Goal: Task Accomplishment & Management: Manage account settings

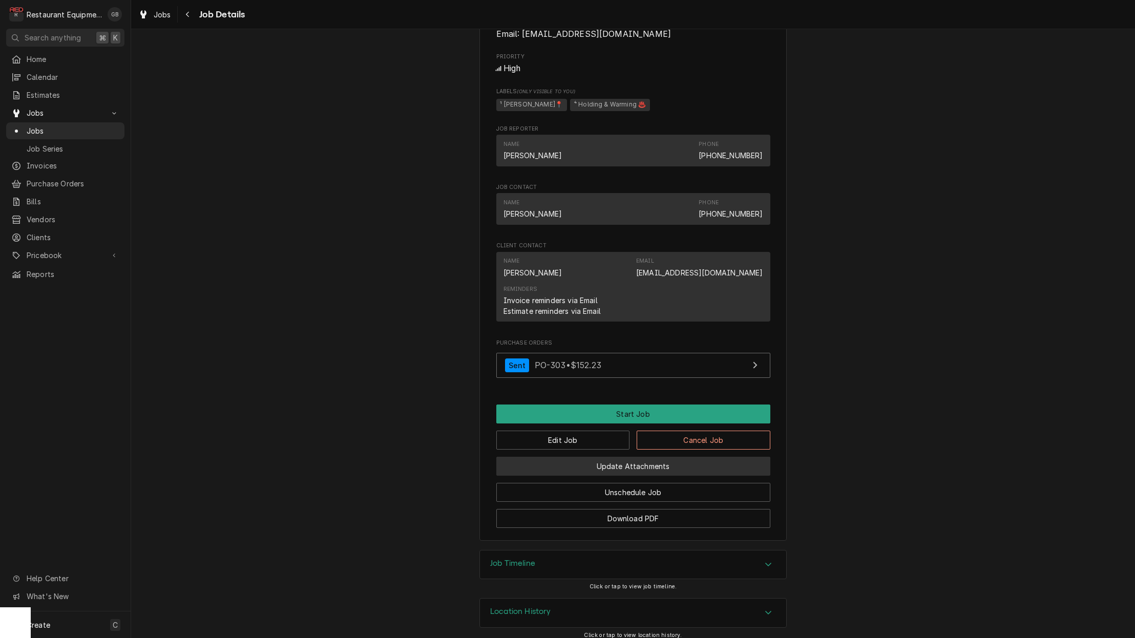
scroll to position [718, 0]
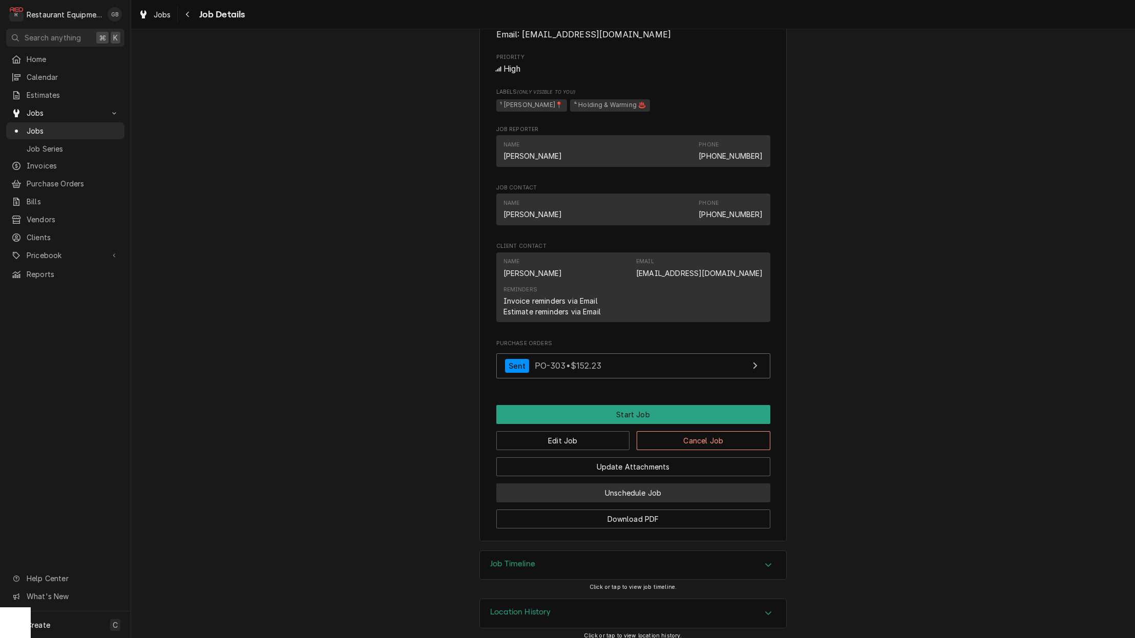
click at [631, 484] on button "Unschedule Job" at bounding box center [633, 493] width 274 height 19
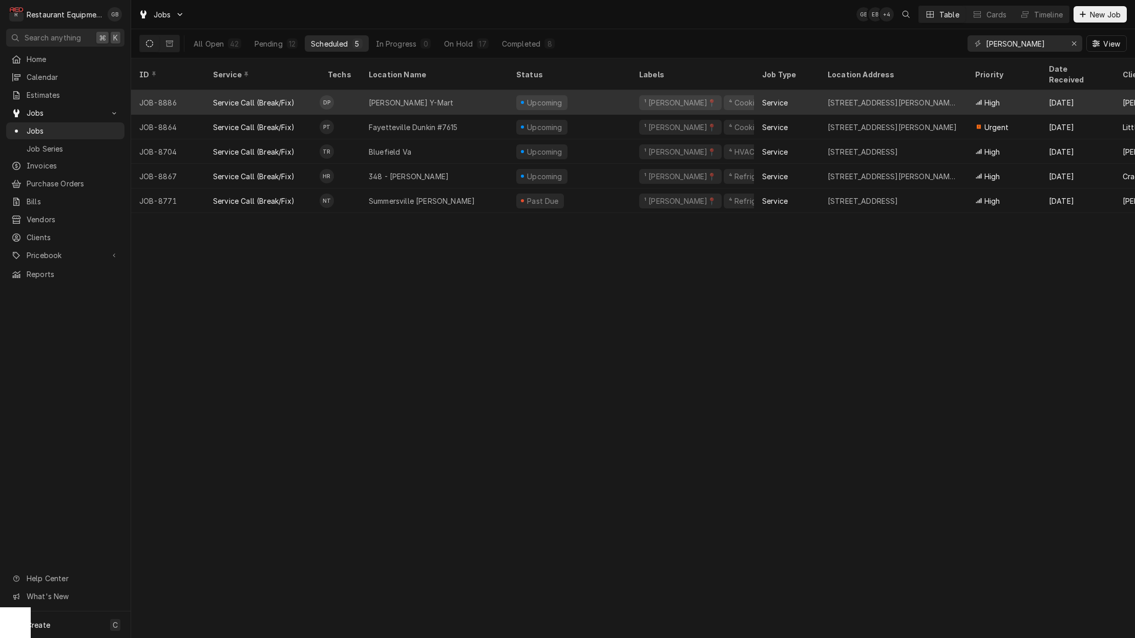
click at [425, 90] on div "[PERSON_NAME] Y-Mart" at bounding box center [435, 102] width 148 height 25
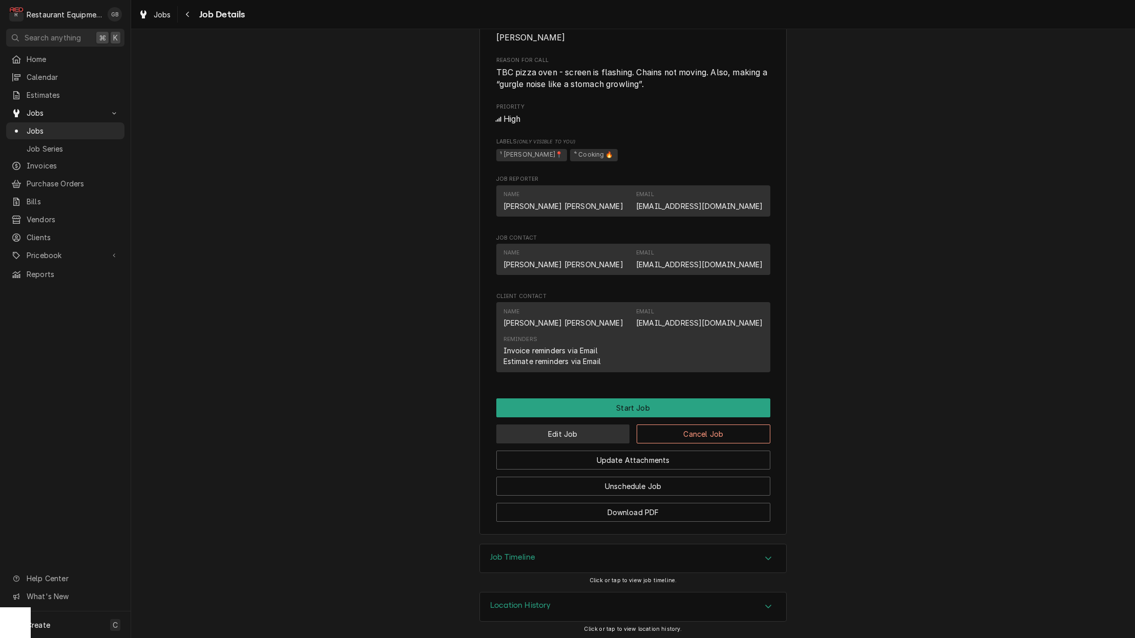
scroll to position [439, 0]
click at [572, 432] on button "Edit Job" at bounding box center [563, 434] width 134 height 19
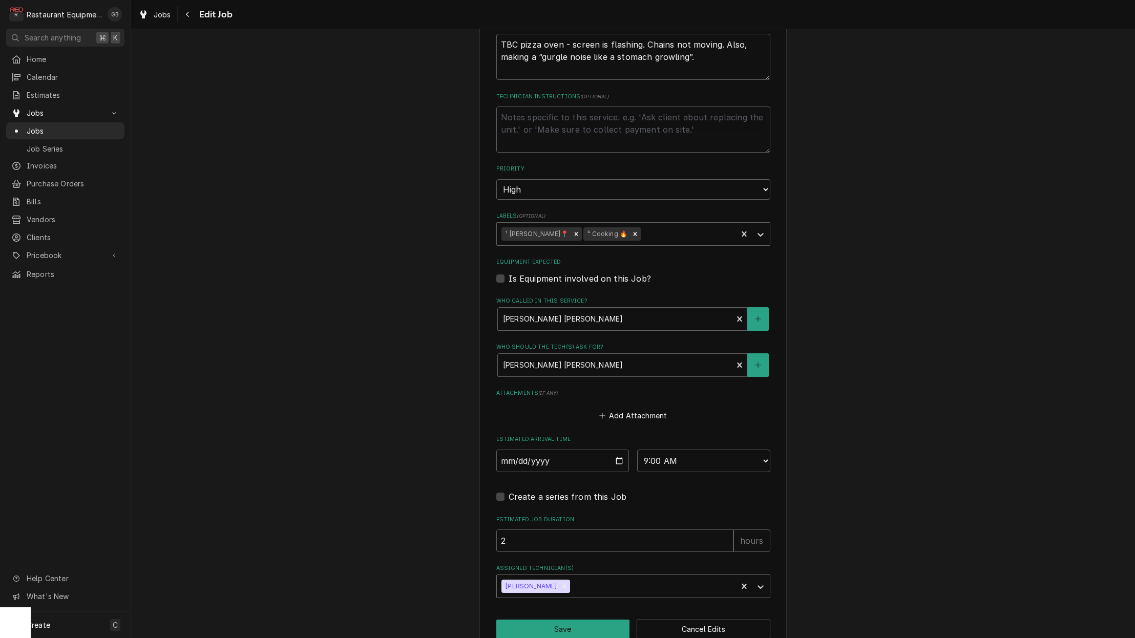
scroll to position [456, 0]
click at [561, 584] on icon "Remove Donovan Pruitt" at bounding box center [564, 587] width 7 height 7
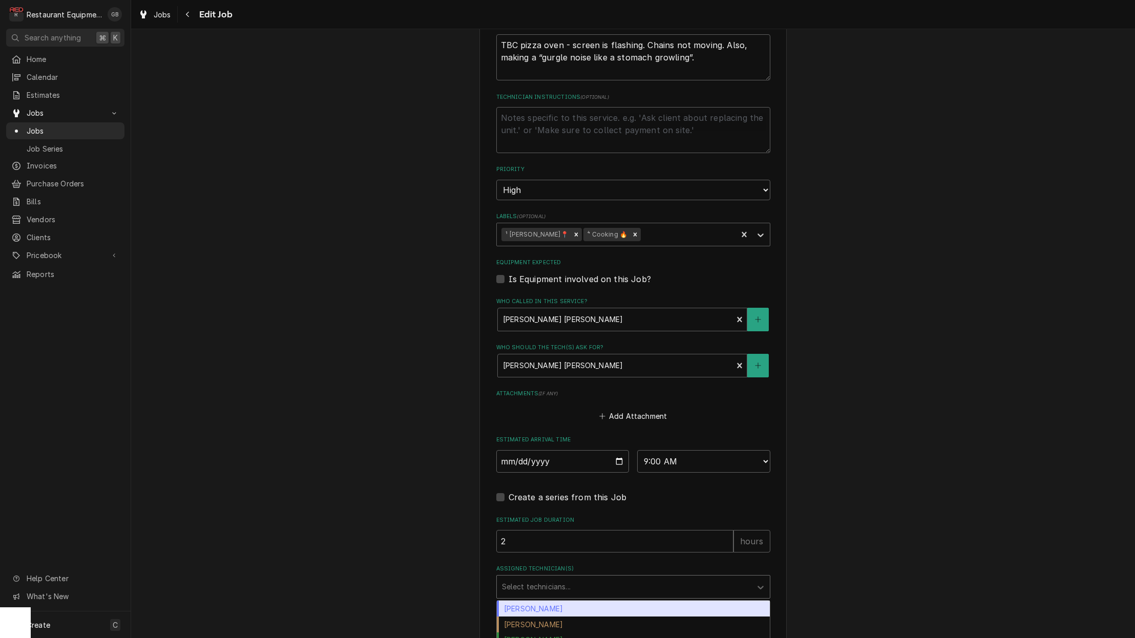
click at [557, 582] on div "Select technicians..." at bounding box center [624, 587] width 244 height 11
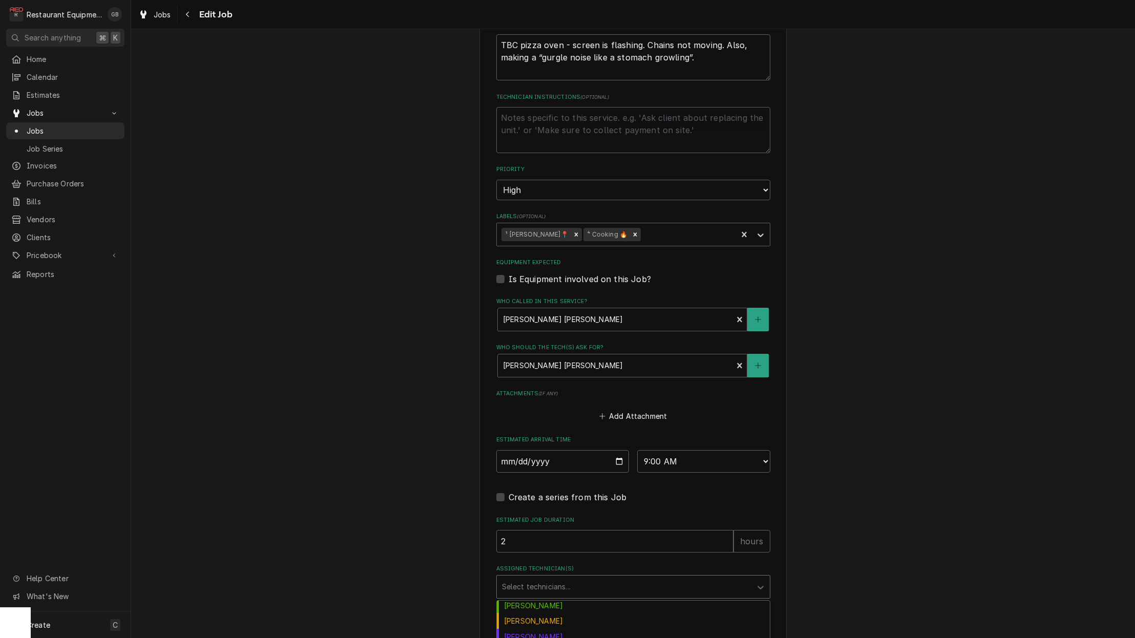
scroll to position [113, 0]
click at [543, 629] on div "Kaleb Lewis" at bounding box center [633, 637] width 273 height 16
click at [558, 620] on button "Save" at bounding box center [563, 629] width 134 height 19
type textarea "x"
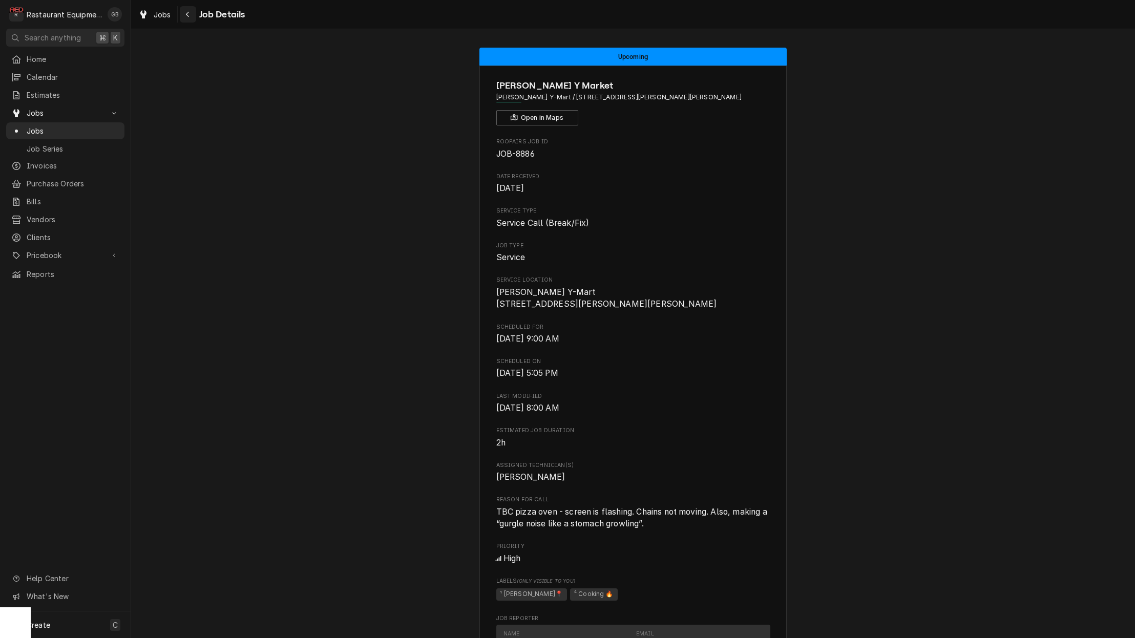
click at [185, 17] on icon "Navigate back" at bounding box center [187, 14] width 5 height 7
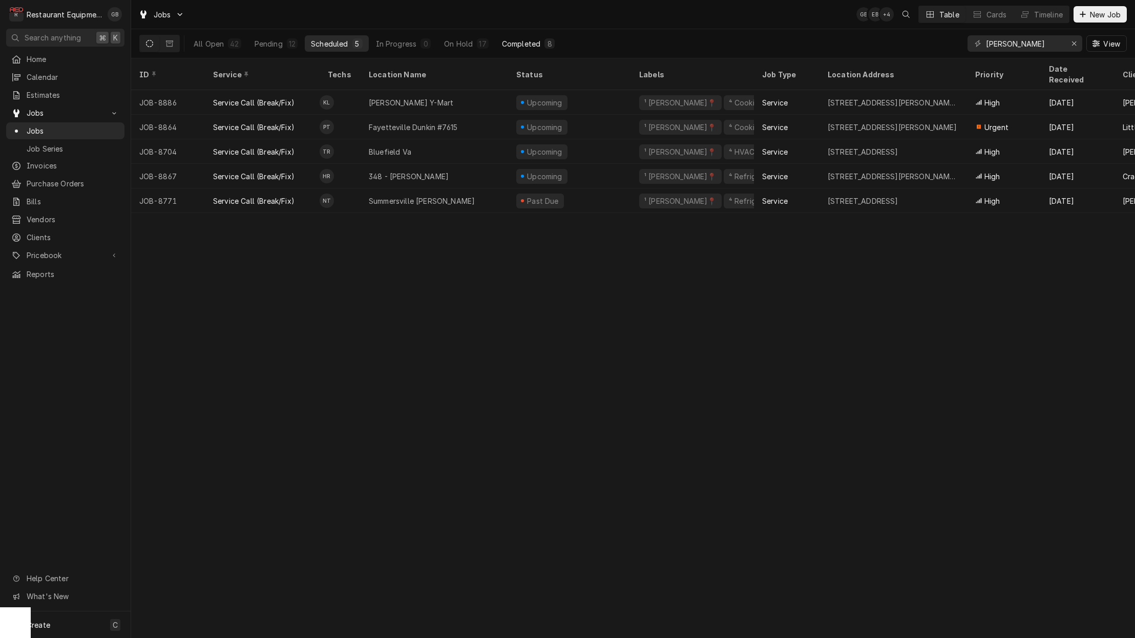
click at [515, 43] on div "Completed" at bounding box center [521, 43] width 38 height 11
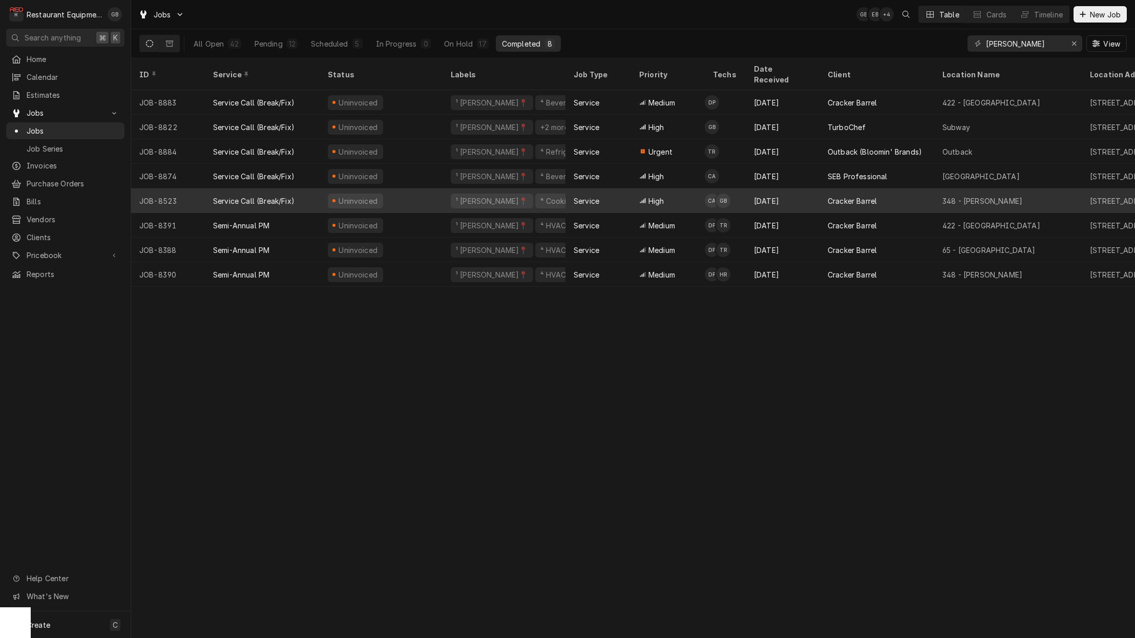
click at [390, 189] on div "Uninvoiced" at bounding box center [381, 201] width 123 height 25
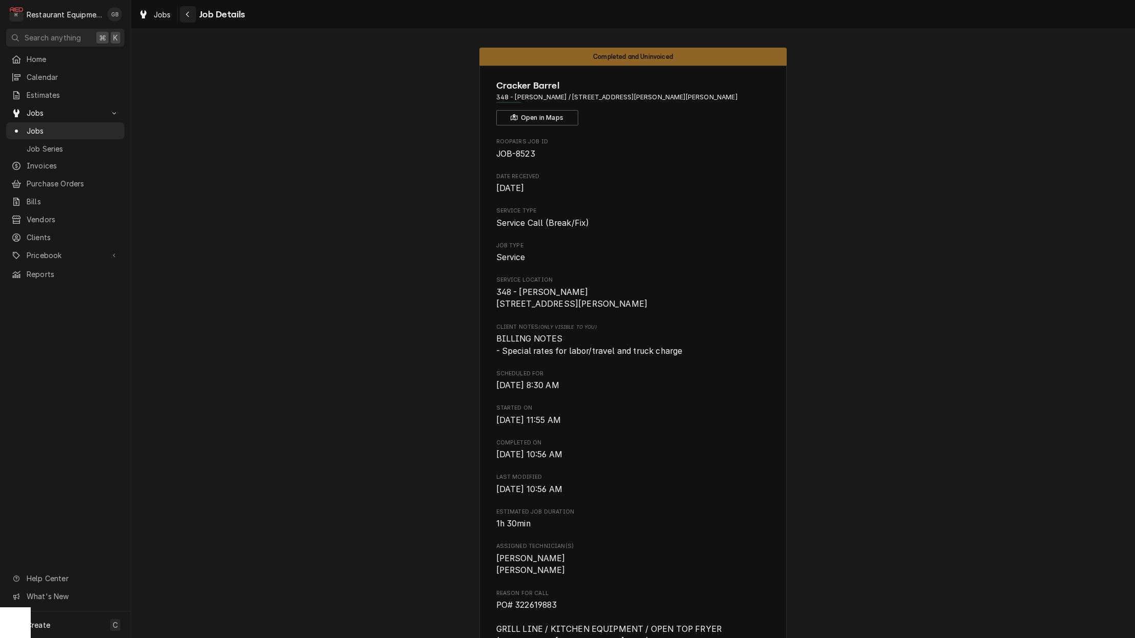
click at [190, 15] on div "Navigate back" at bounding box center [188, 14] width 10 height 10
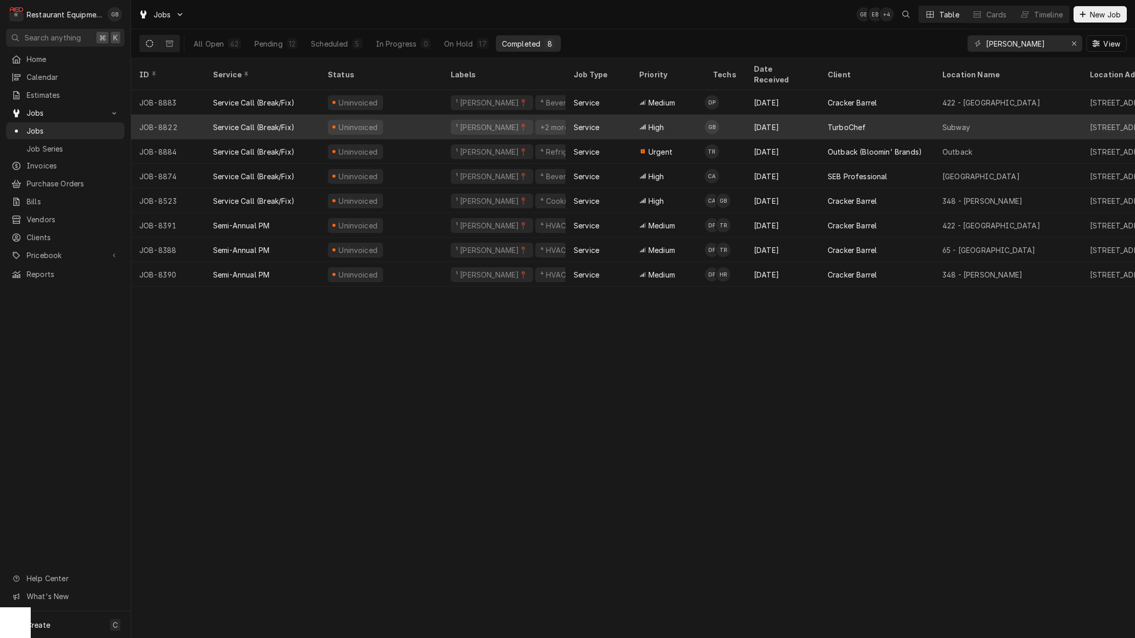
click at [408, 115] on div "Uninvoiced" at bounding box center [381, 127] width 123 height 25
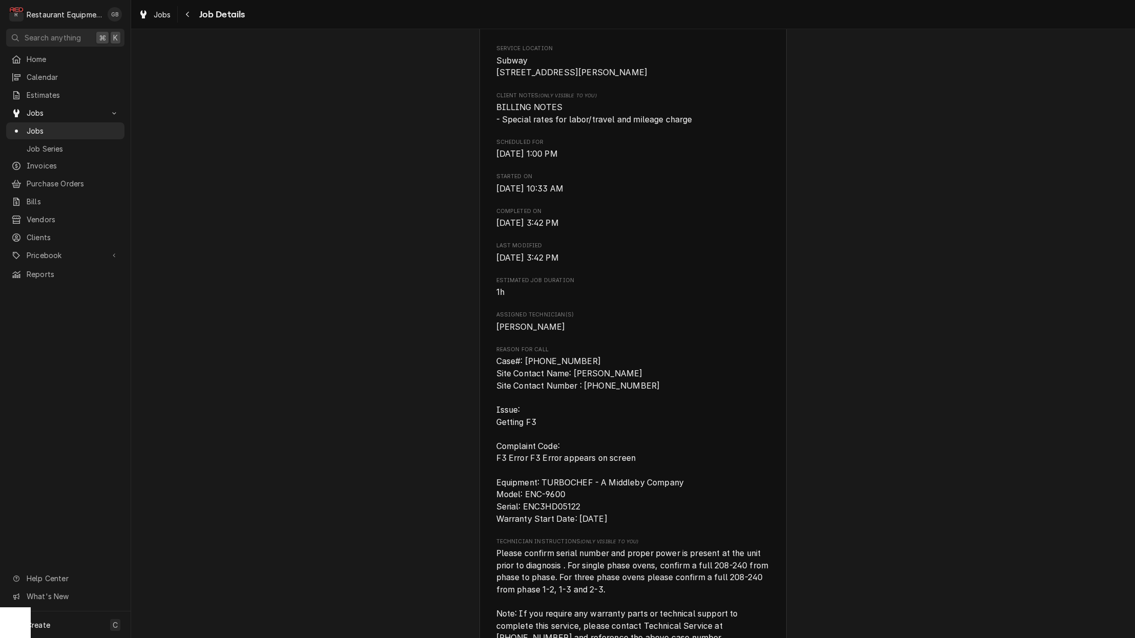
scroll to position [232, 0]
click at [187, 16] on icon "Navigate back" at bounding box center [187, 14] width 5 height 7
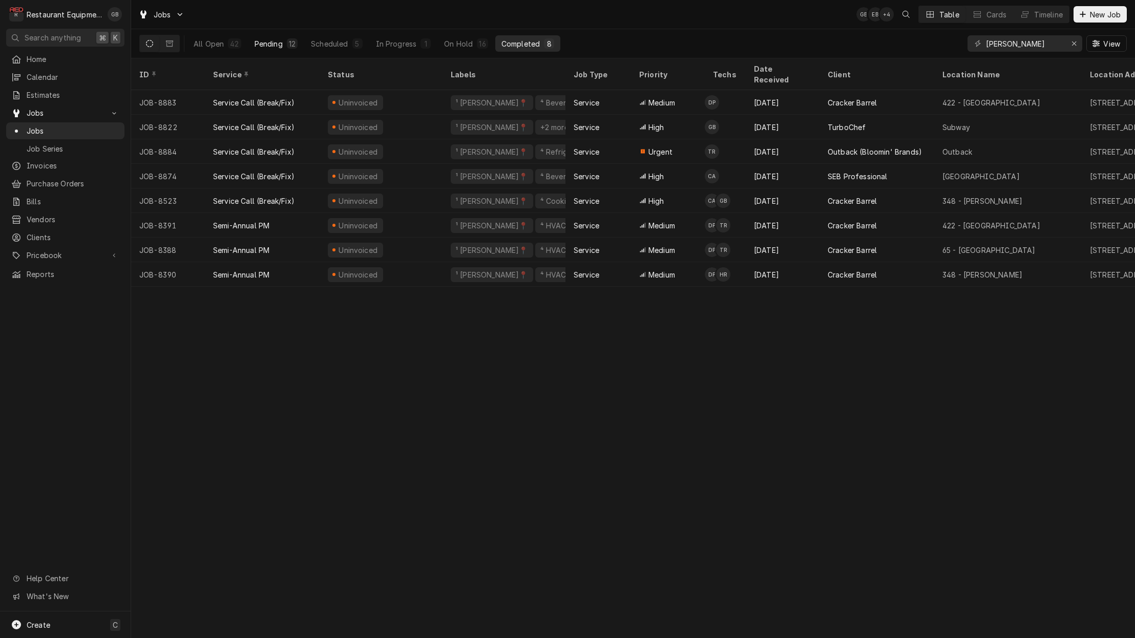
click at [273, 40] on div "Pending" at bounding box center [269, 43] width 28 height 11
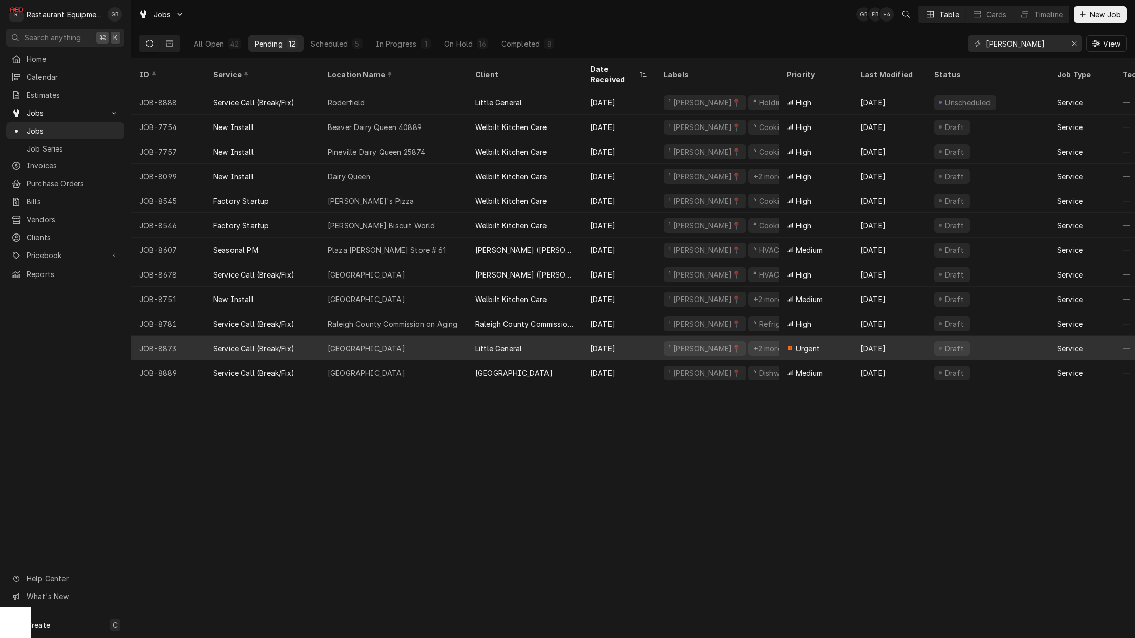
scroll to position [0, 2]
click at [419, 336] on div "Fayetteville Subway" at bounding box center [394, 348] width 148 height 25
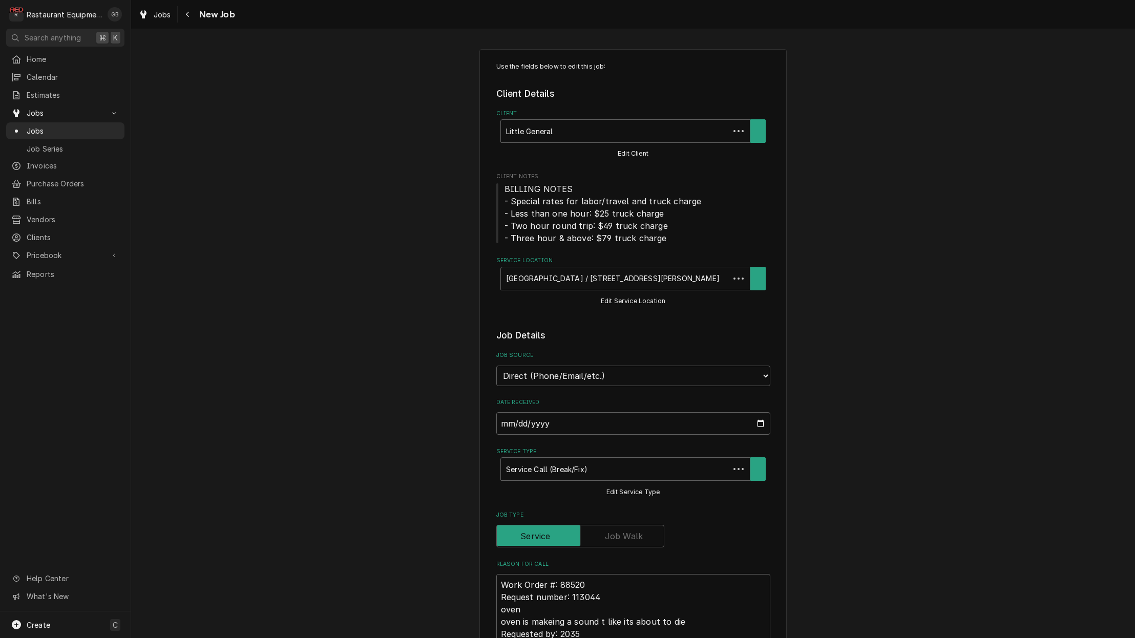
type textarea "x"
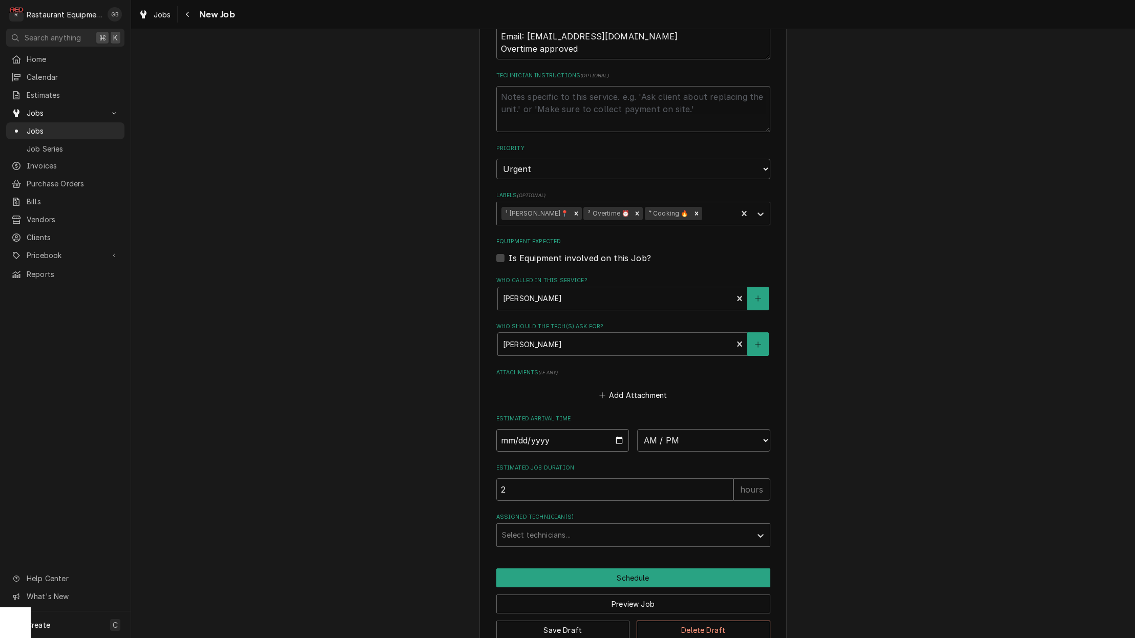
click at [519, 429] on input "Date" at bounding box center [562, 440] width 133 height 23
type input "[DATE]"
type textarea "x"
select select "08:45:00"
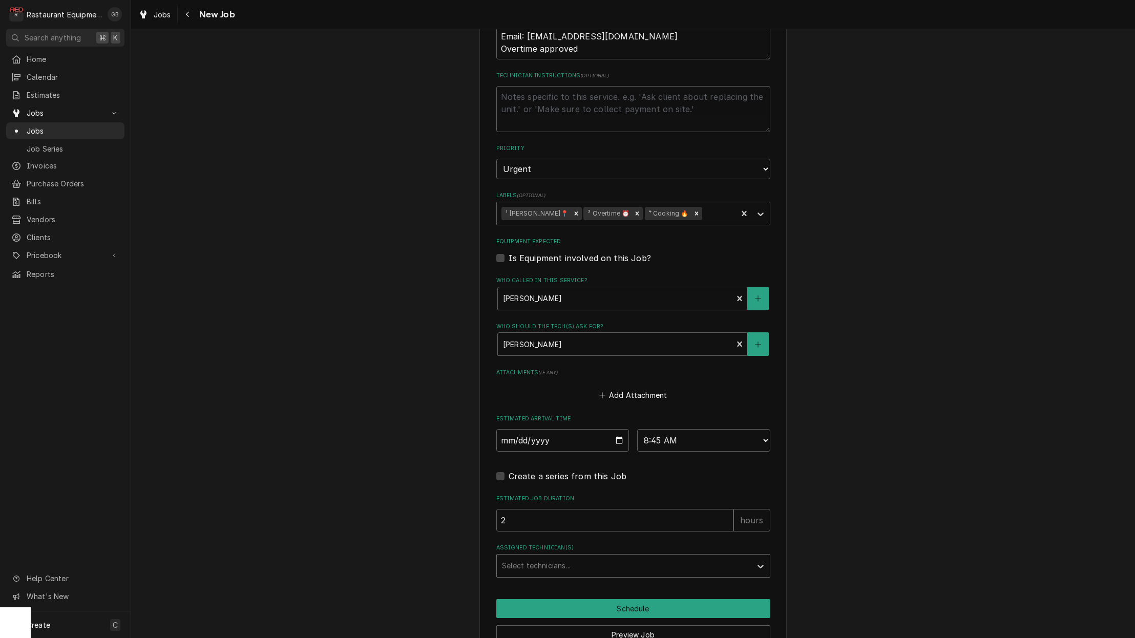
click at [687, 557] on div "Assigned Technician(s)" at bounding box center [624, 566] width 244 height 18
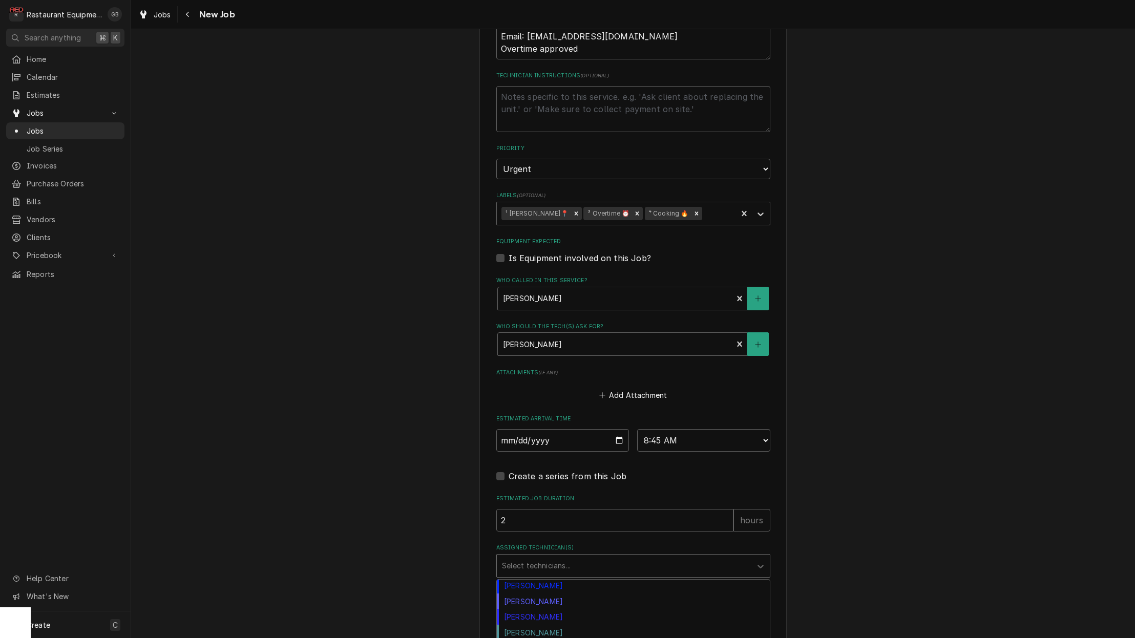
scroll to position [187, 0]
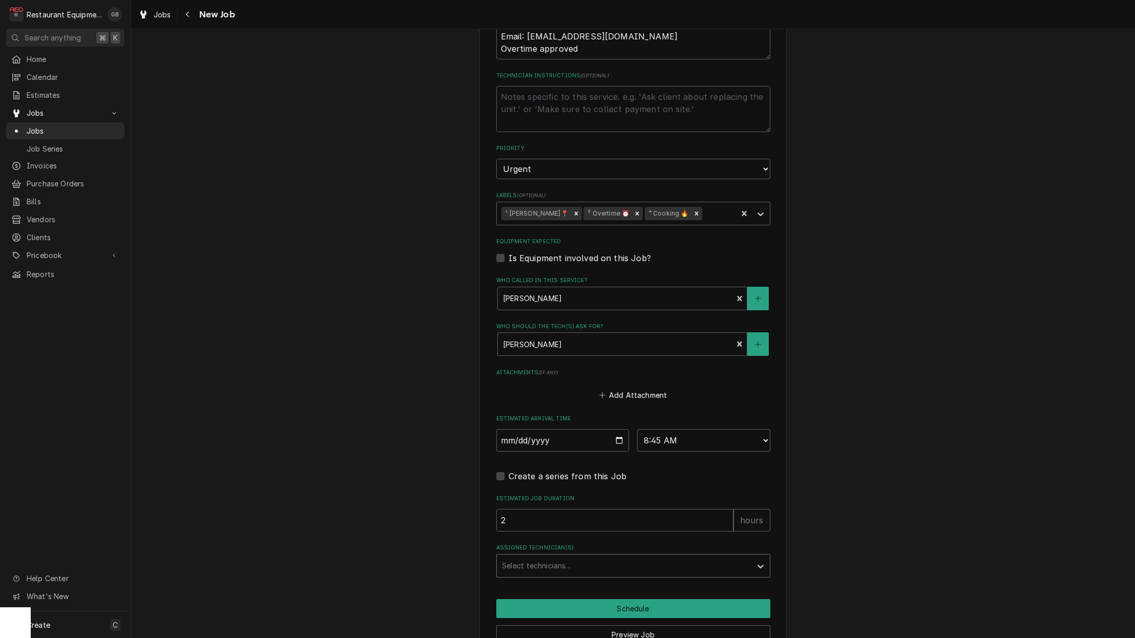
click at [511, 561] on div "Select technicians..." at bounding box center [624, 566] width 244 height 11
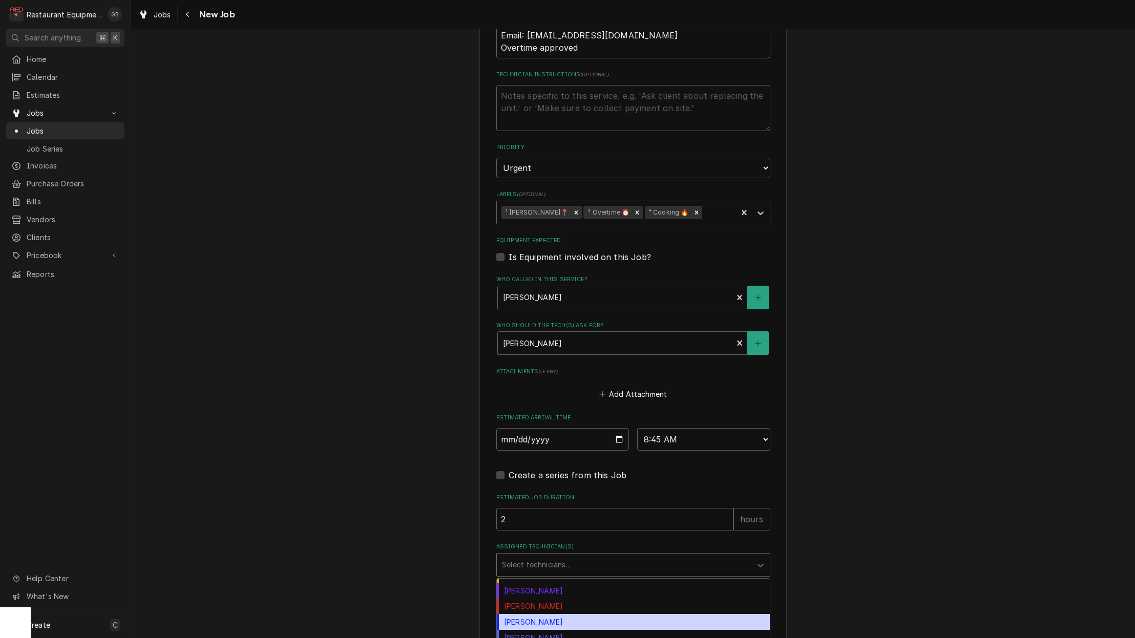
scroll to position [138, 0]
click at [547, 630] on div "[PERSON_NAME]" at bounding box center [633, 638] width 273 height 16
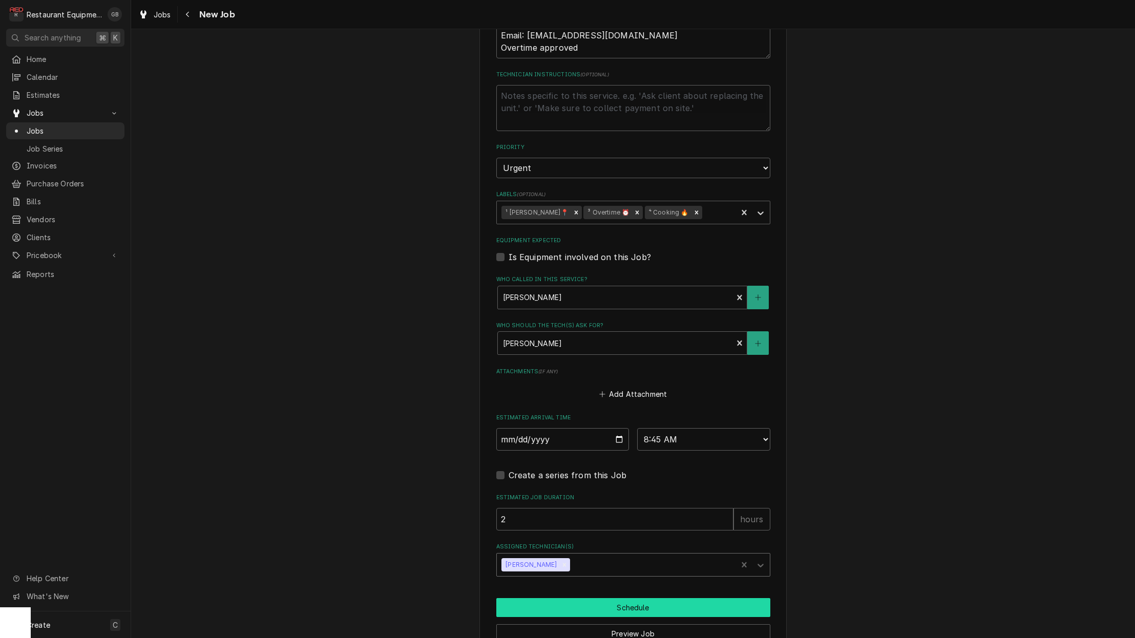
scroll to position [626, 0]
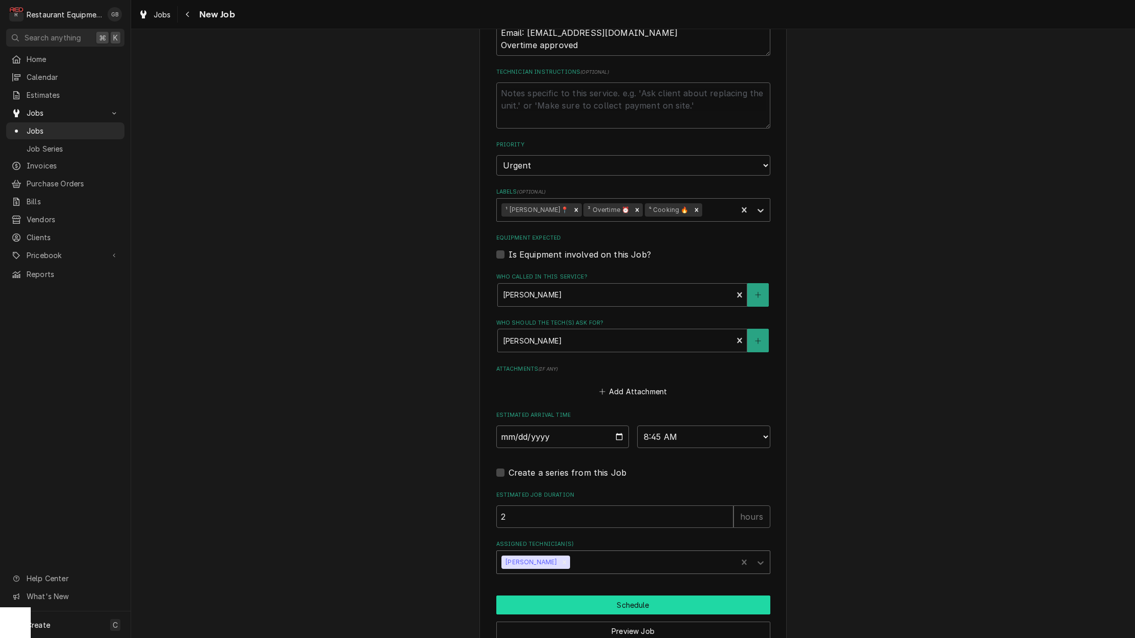
click at [644, 596] on button "Schedule" at bounding box center [633, 605] width 274 height 19
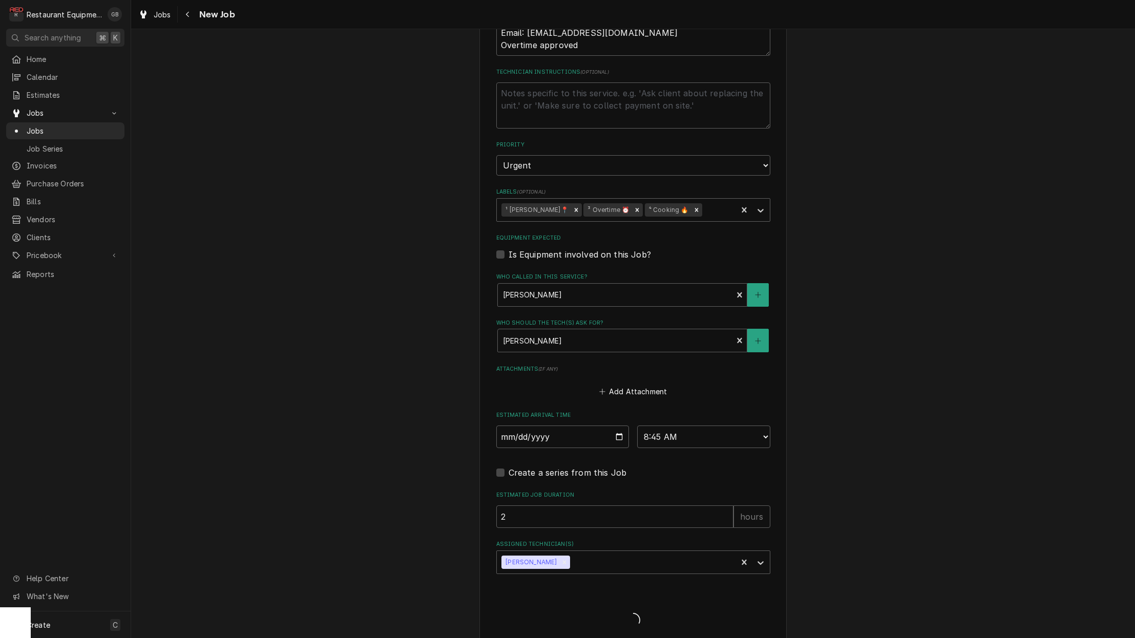
scroll to position [0, 0]
type textarea "x"
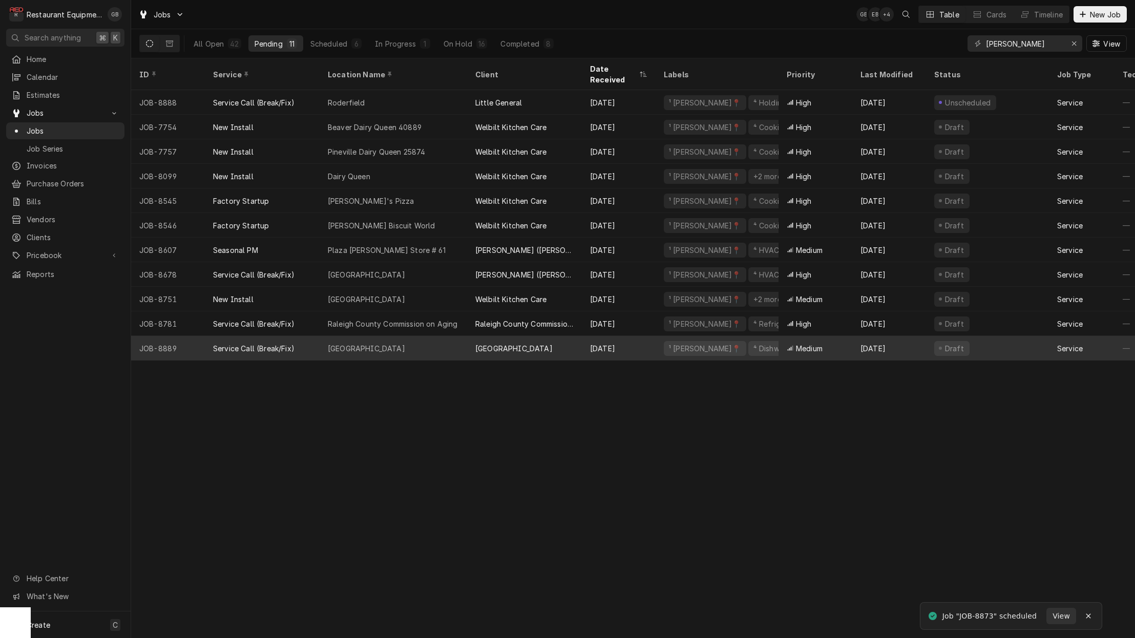
click at [421, 345] on div "Shady Elementary" at bounding box center [394, 348] width 148 height 25
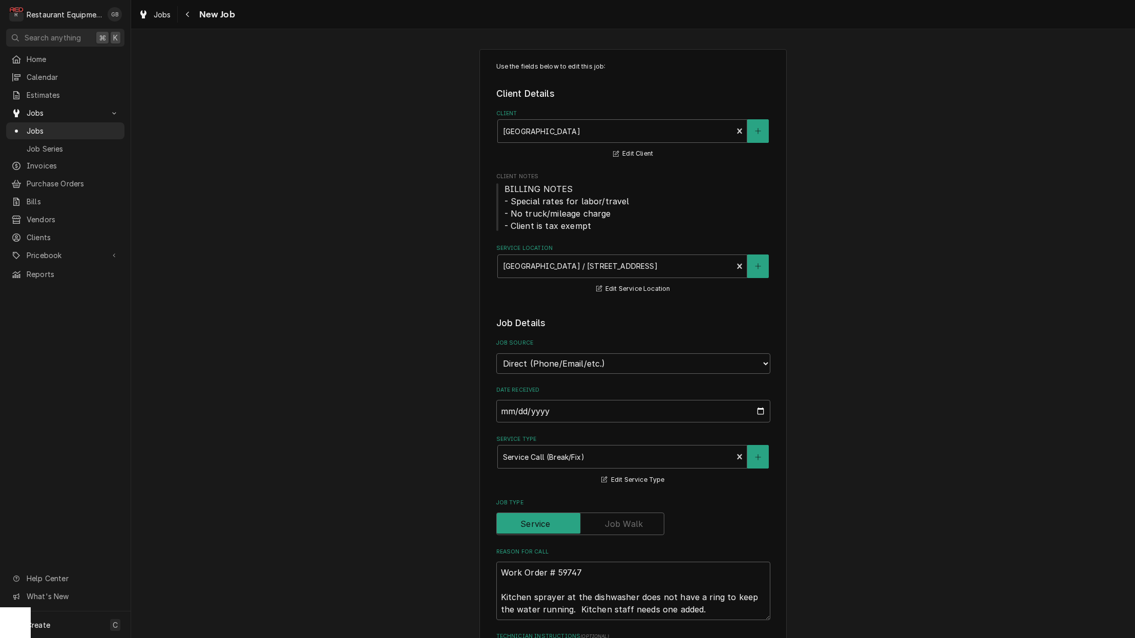
type textarea "x"
click at [187, 15] on icon "Navigate back" at bounding box center [187, 14] width 5 height 7
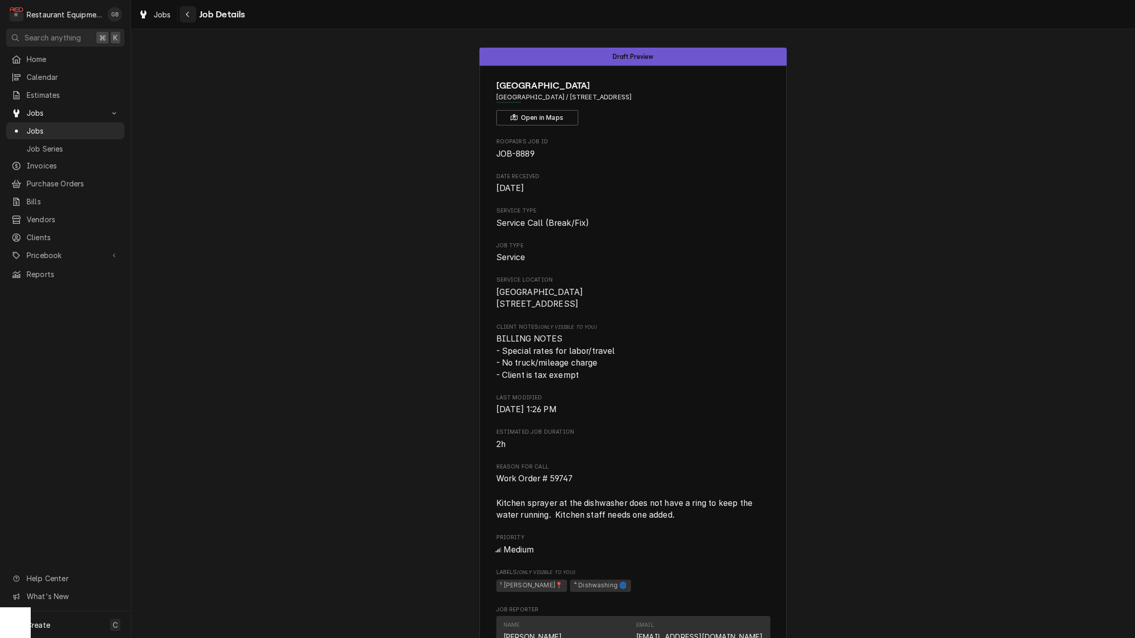
click at [192, 17] on div "Navigate back" at bounding box center [188, 14] width 10 height 10
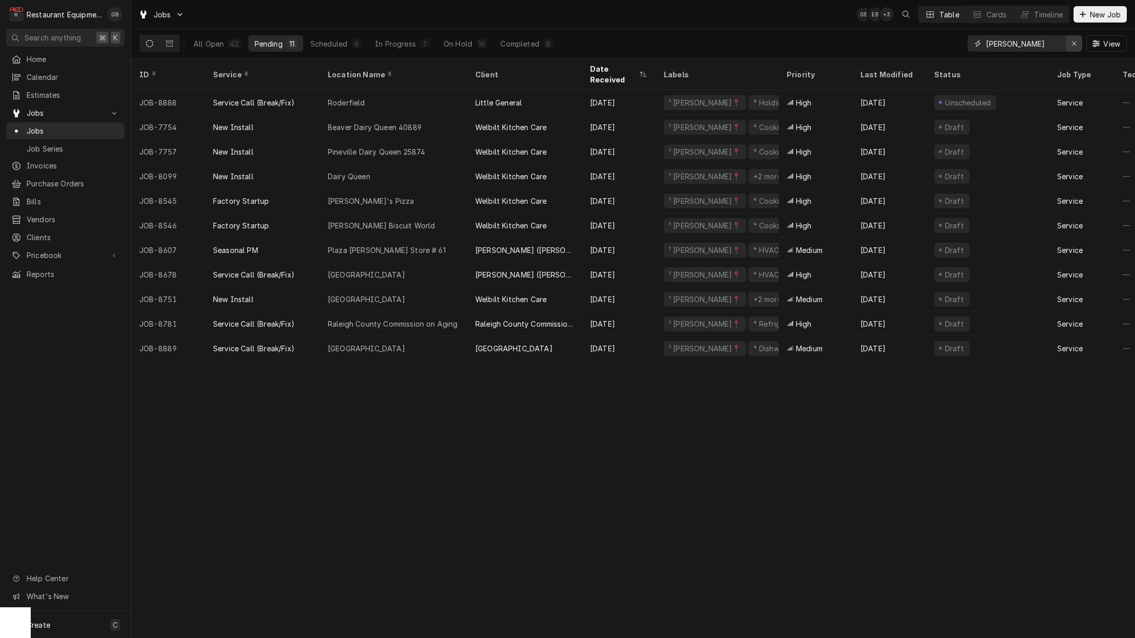
click at [1080, 48] on button "Erase input" at bounding box center [1074, 43] width 16 height 16
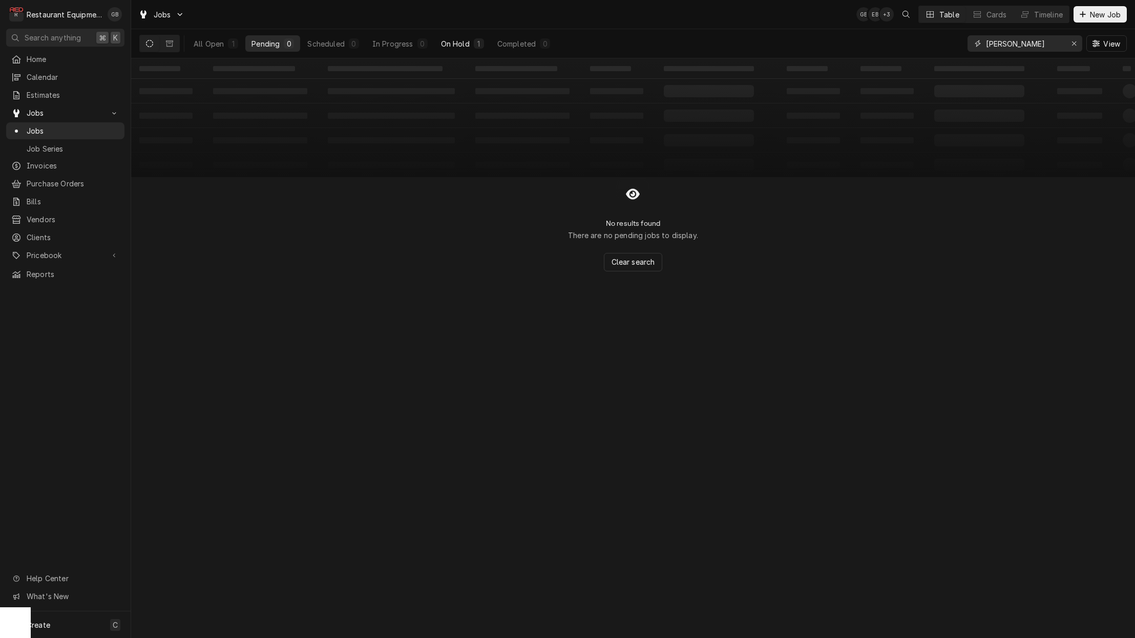
type input "[PERSON_NAME]"
click at [471, 44] on button "On Hold 1" at bounding box center [462, 43] width 55 height 16
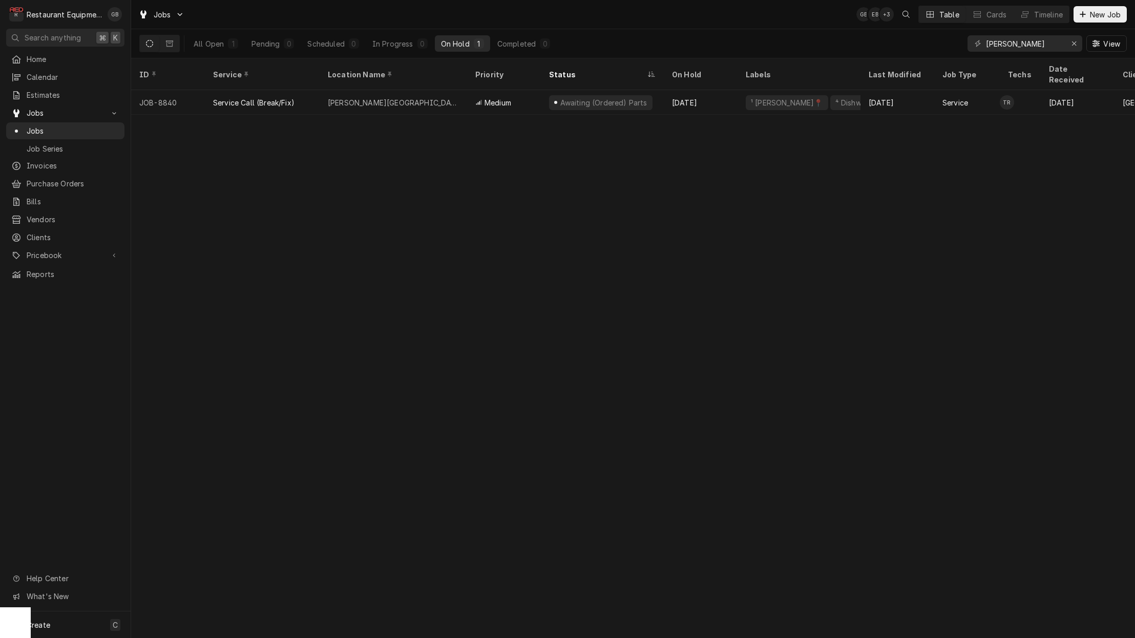
click at [481, 100] on icon "Dynamic Content Wrapper" at bounding box center [481, 102] width 1 height 5
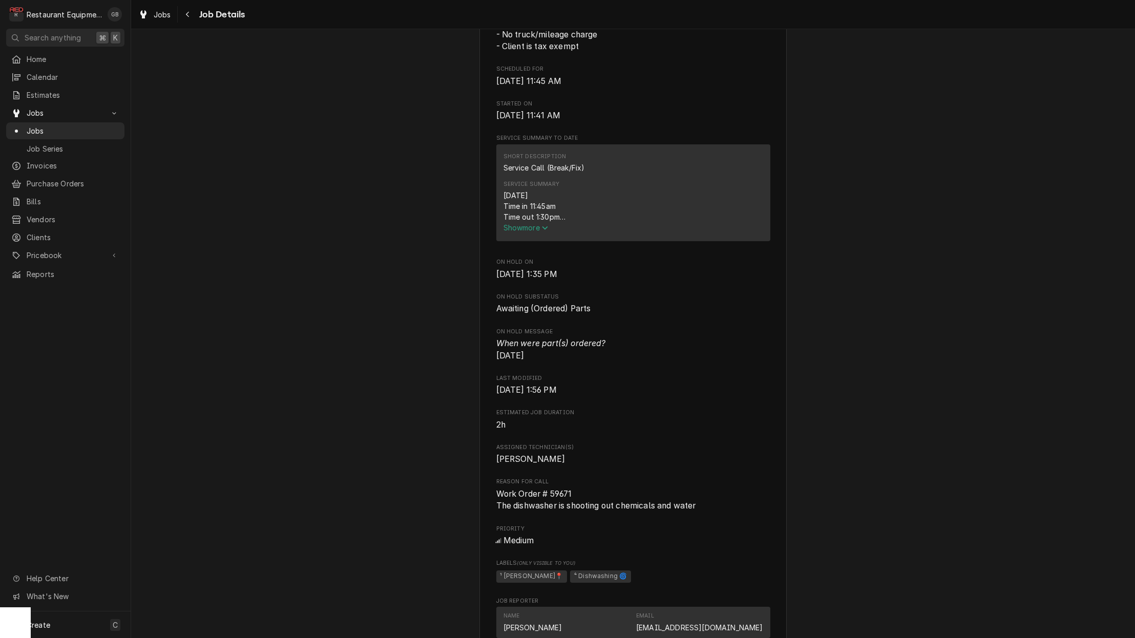
scroll to position [338, 0]
click at [510, 224] on span "Show more" at bounding box center [526, 228] width 45 height 9
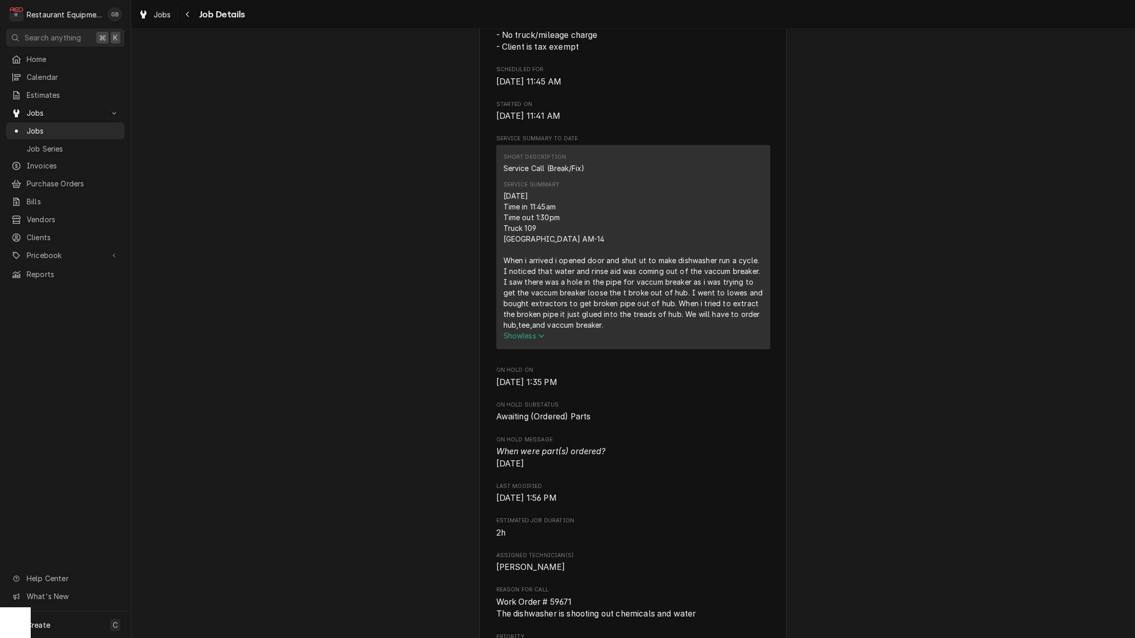
scroll to position [337, 0]
click at [797, 363] on div "Awaiting (Ordered) Parts [GEOGRAPHIC_DATA] [PERSON_NAME][GEOGRAPHIC_DATA] / [ST…" at bounding box center [633, 456] width 1004 height 1506
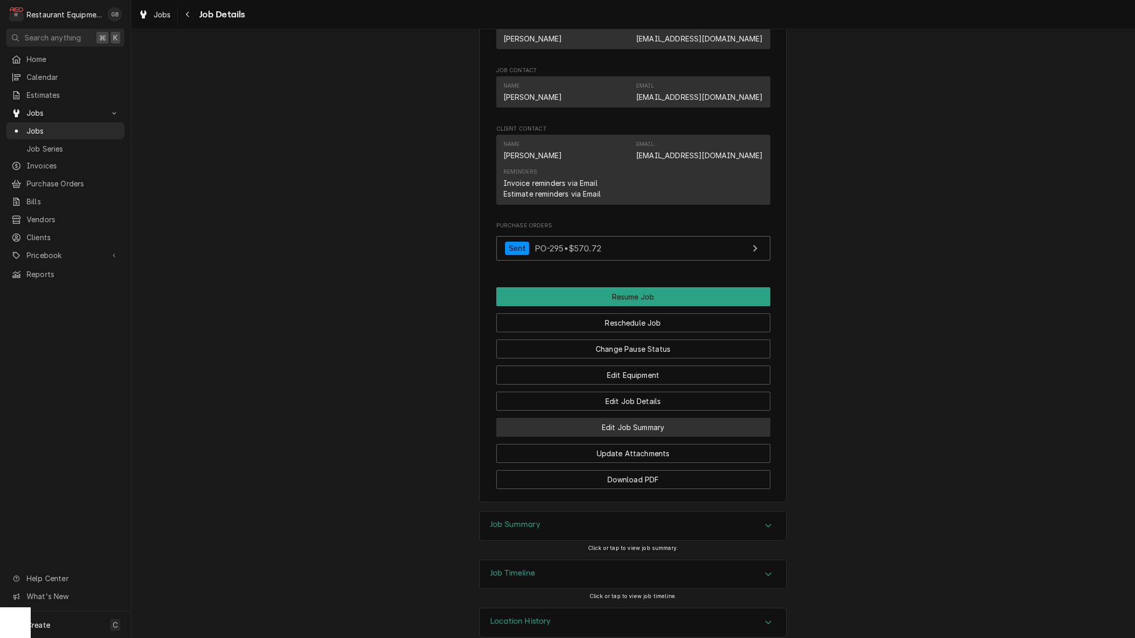
scroll to position [1034, 0]
click at [771, 521] on div "Accordion Header" at bounding box center [768, 527] width 15 height 12
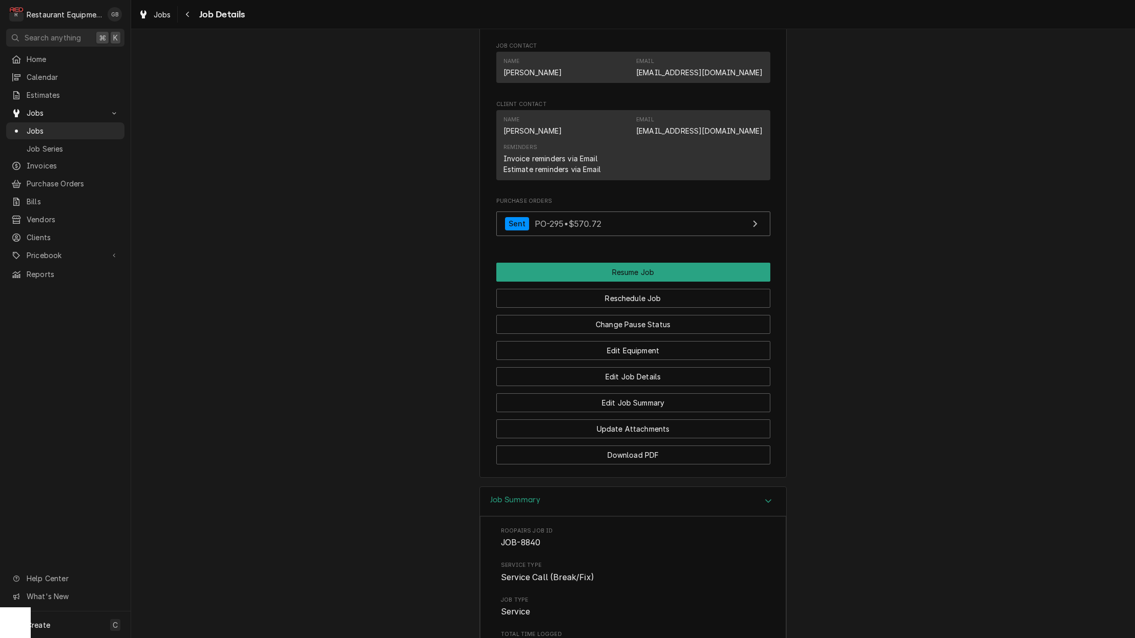
scroll to position [1061, 0]
click at [777, 486] on div "Job Summary" at bounding box center [633, 500] width 306 height 29
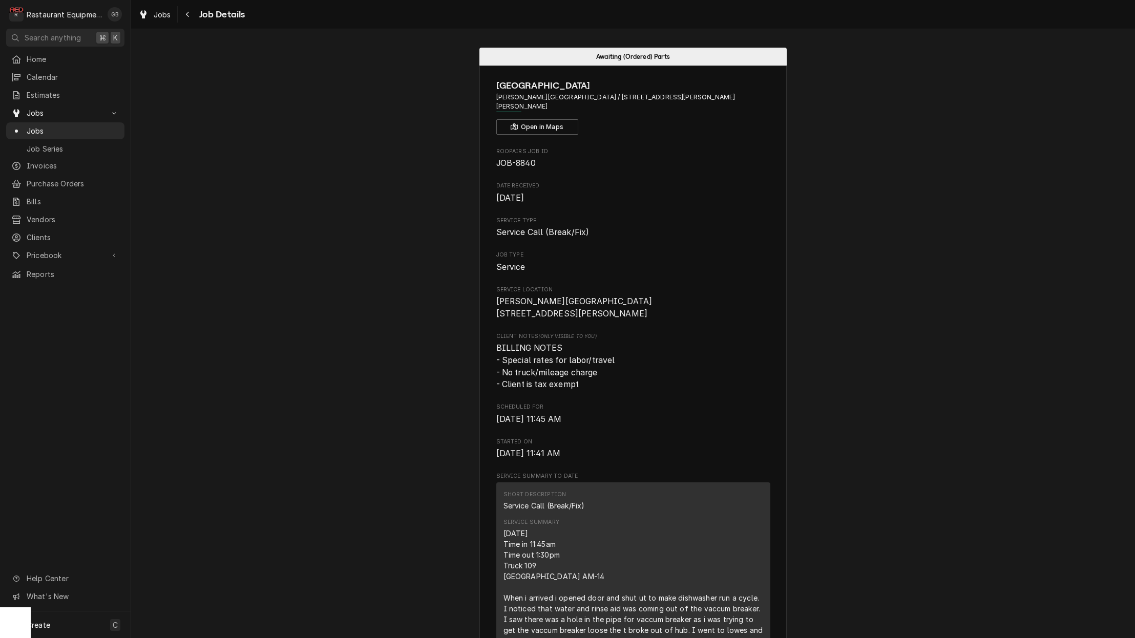
scroll to position [0, 0]
click at [187, 11] on icon "Navigate back" at bounding box center [187, 14] width 5 height 7
